Goal: Information Seeking & Learning: Understand process/instructions

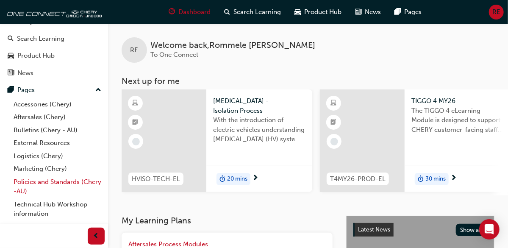
scroll to position [61, 0]
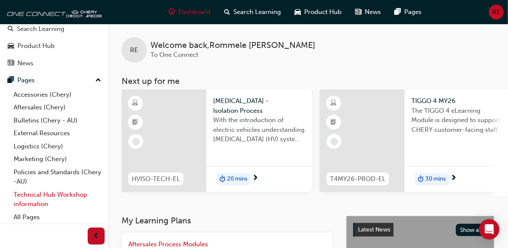
click at [60, 192] on link "Technical Hub Workshop information" at bounding box center [57, 199] width 94 height 22
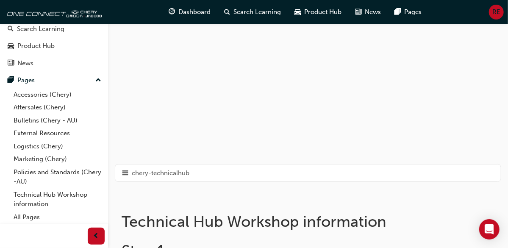
click at [0, 0] on div "FAQ" at bounding box center [0, 0] width 0 height 0
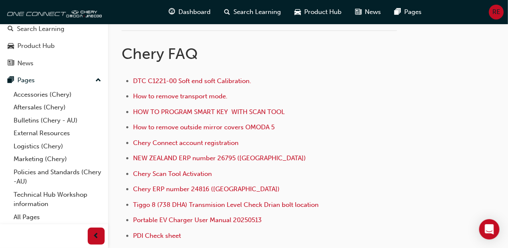
scroll to position [248, 0]
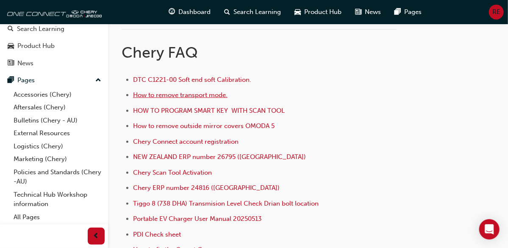
click at [227, 91] on span "How to remove transport mode." at bounding box center [180, 95] width 94 height 8
